Goal: Information Seeking & Learning: Learn about a topic

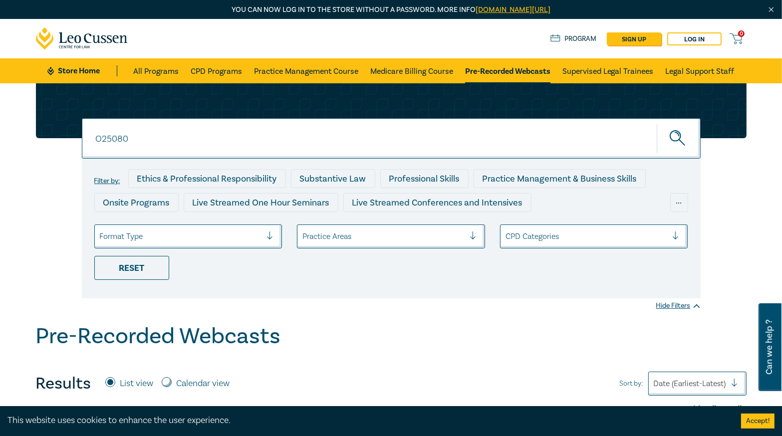
click at [33, 110] on div "O25080 O25080 Filter by: Ethics & Professional Responsibility Substantive Law P…" at bounding box center [391, 190] width 722 height 215
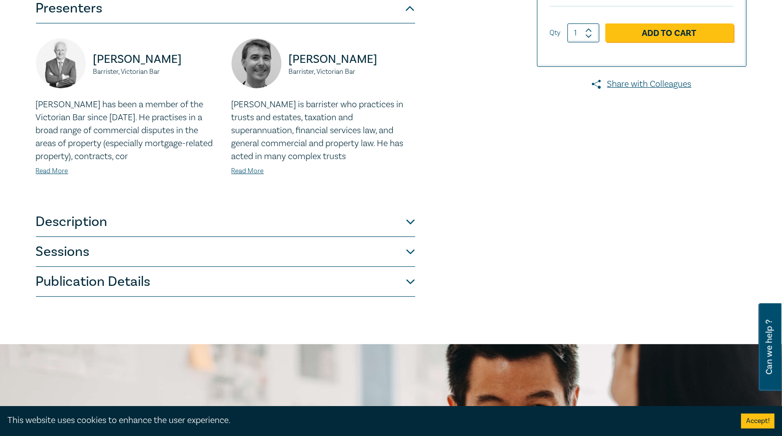
scroll to position [439, 0]
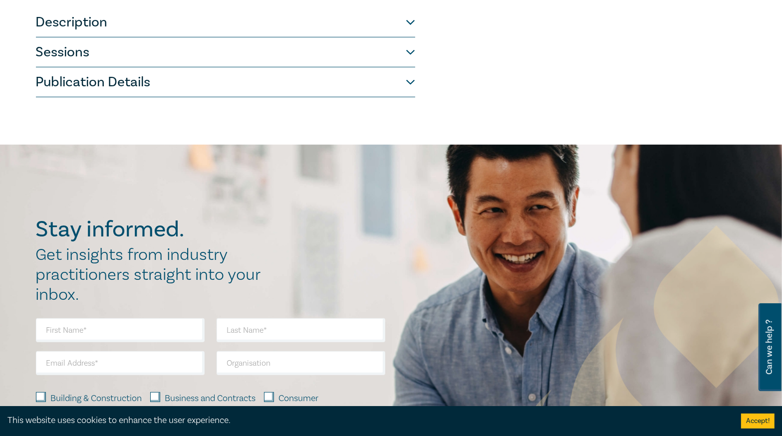
click at [128, 76] on button "Publication Details" at bounding box center [225, 82] width 379 height 30
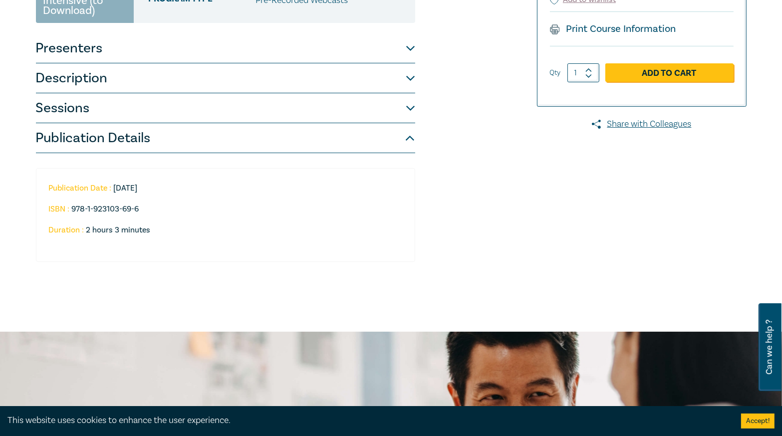
scroll to position [200, 0]
click at [152, 100] on button "Sessions" at bounding box center [225, 108] width 379 height 30
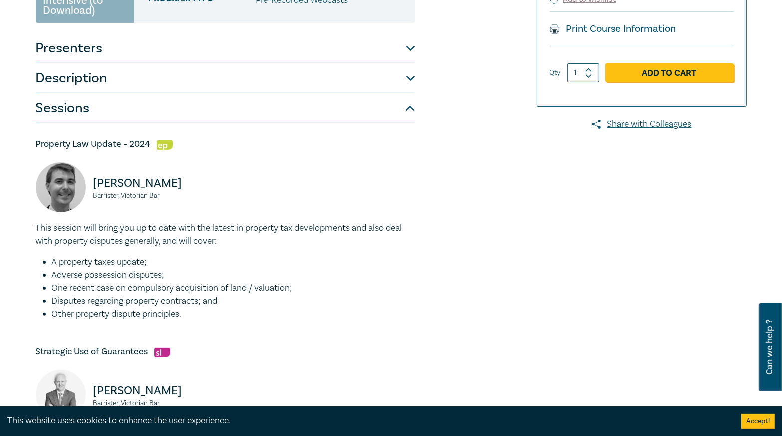
click at [467, 101] on div "Property Law Online Bundle O24036 Online Intensive (to Download) CPD Points 2 P…" at bounding box center [270, 249] width 481 height 637
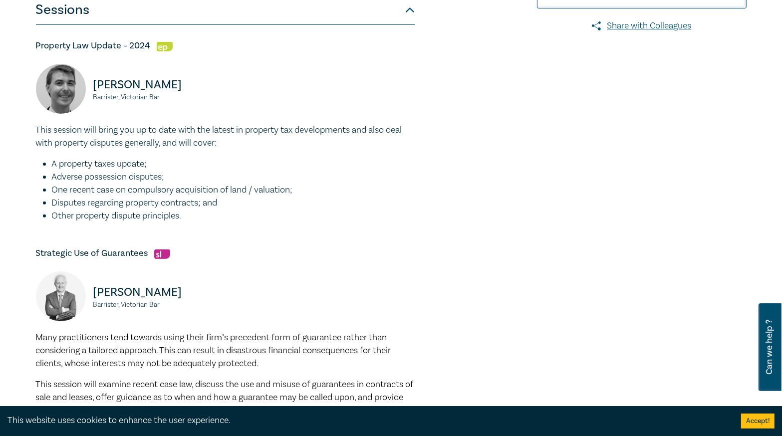
scroll to position [279, 0]
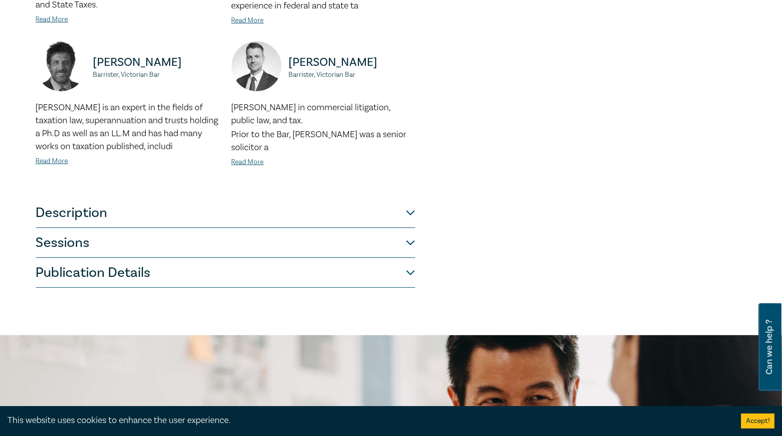
click at [175, 270] on button "Publication Details" at bounding box center [225, 273] width 379 height 30
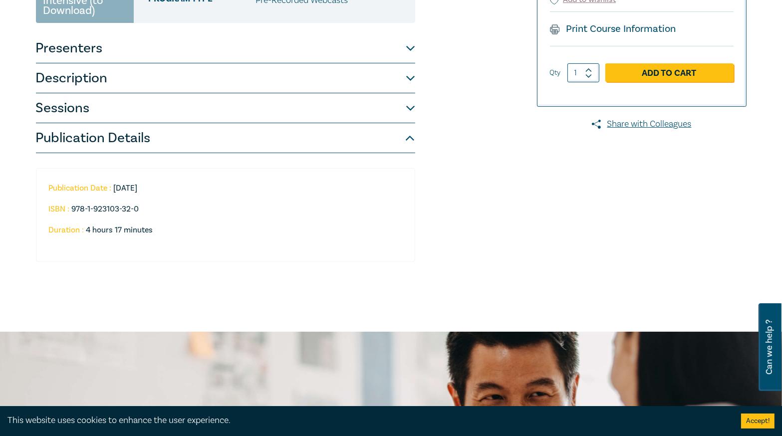
scroll to position [200, 0]
click at [134, 111] on button "Sessions" at bounding box center [225, 108] width 379 height 30
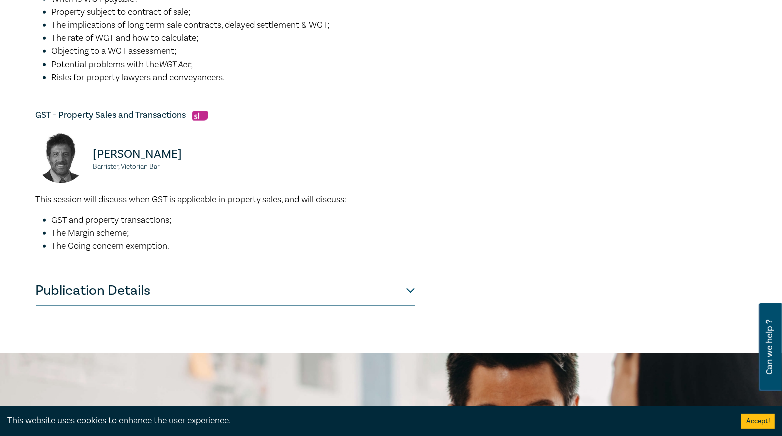
scroll to position [1277, 0]
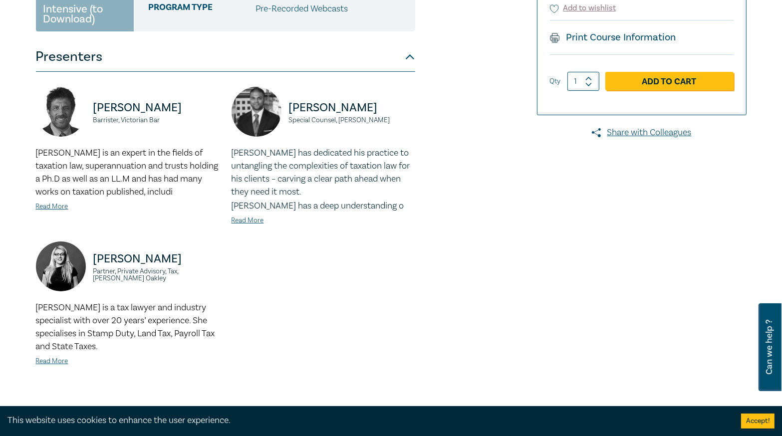
scroll to position [359, 0]
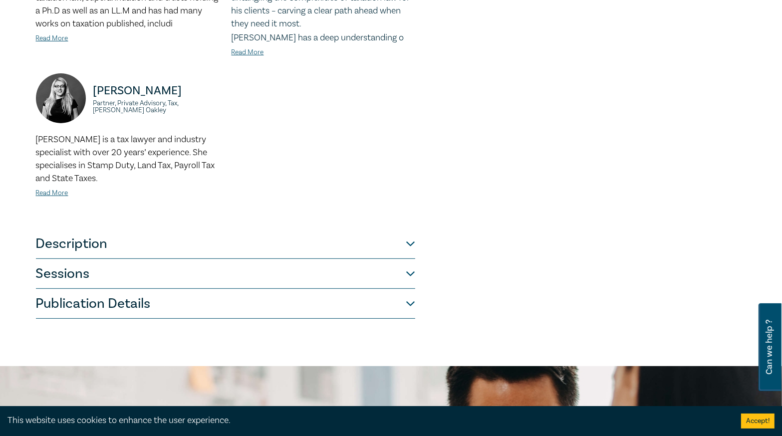
click at [229, 290] on button "Publication Details" at bounding box center [225, 304] width 379 height 30
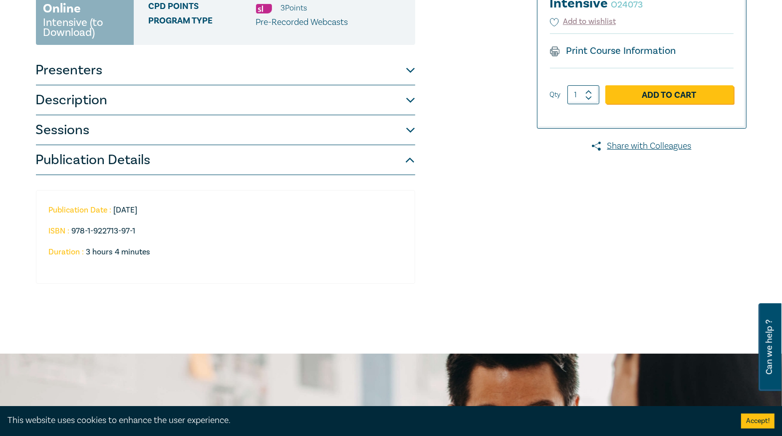
scroll to position [160, 0]
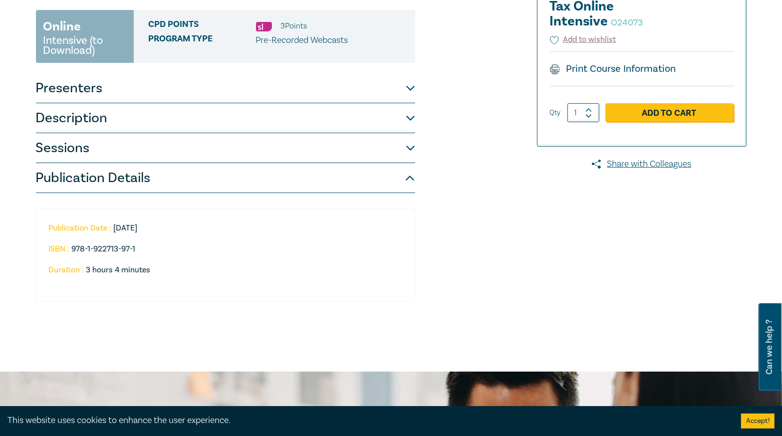
click at [222, 158] on button "Sessions" at bounding box center [225, 148] width 379 height 30
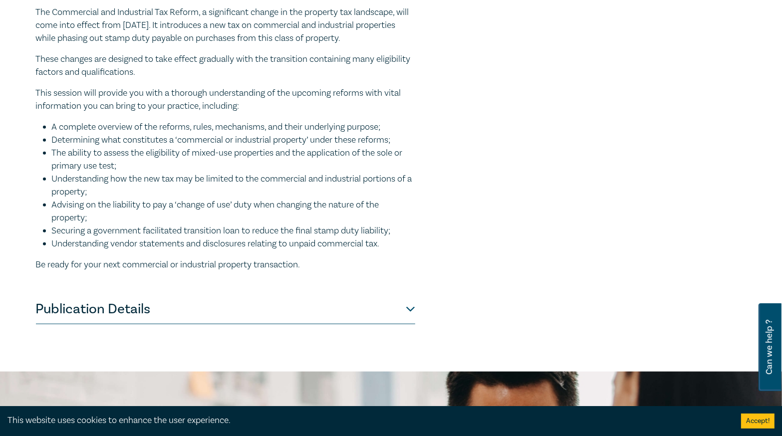
scroll to position [1118, 0]
